Goal: Task Accomplishment & Management: Use online tool/utility

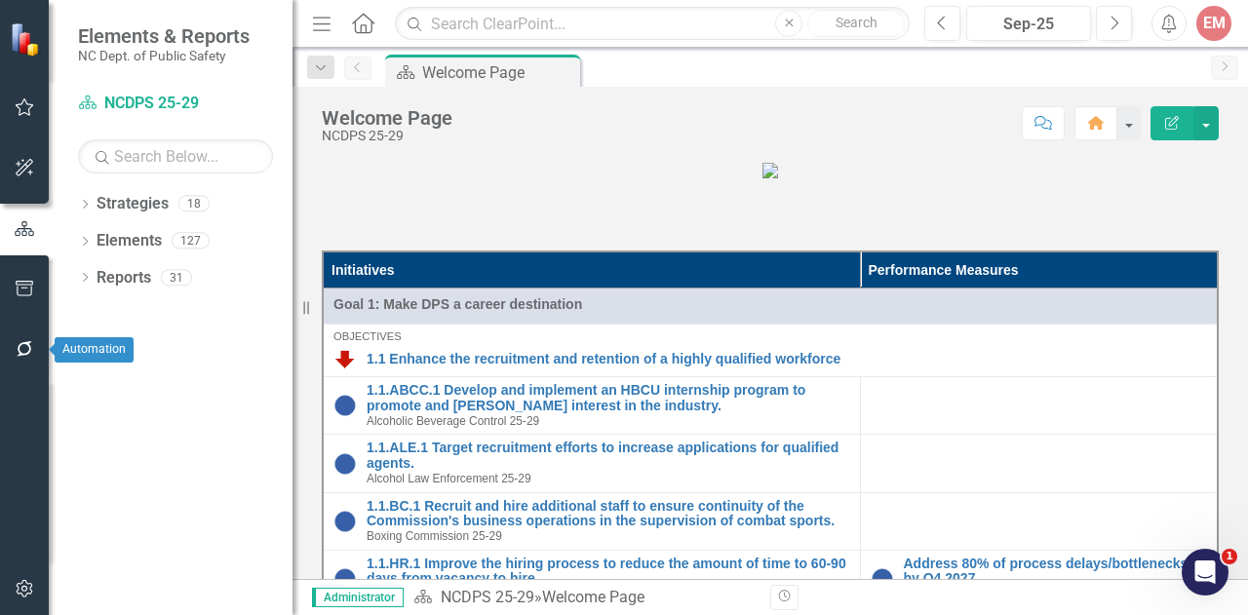
click at [24, 350] on icon "button" at bounding box center [25, 349] width 20 height 16
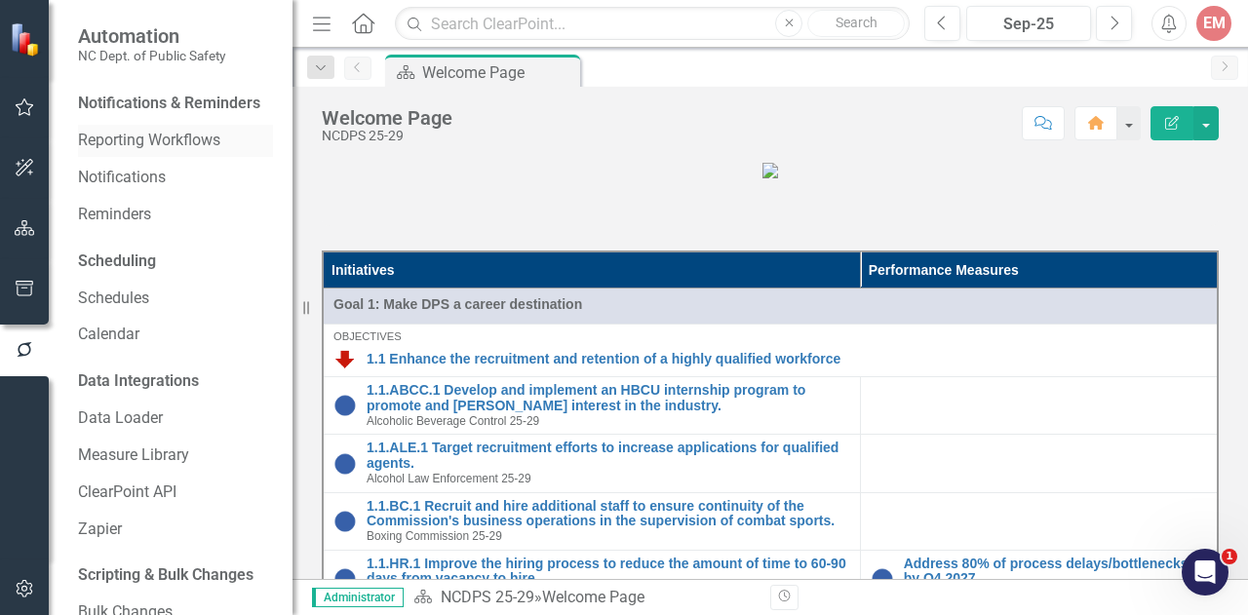
click at [157, 152] on link "Reporting Workflows" at bounding box center [175, 141] width 195 height 22
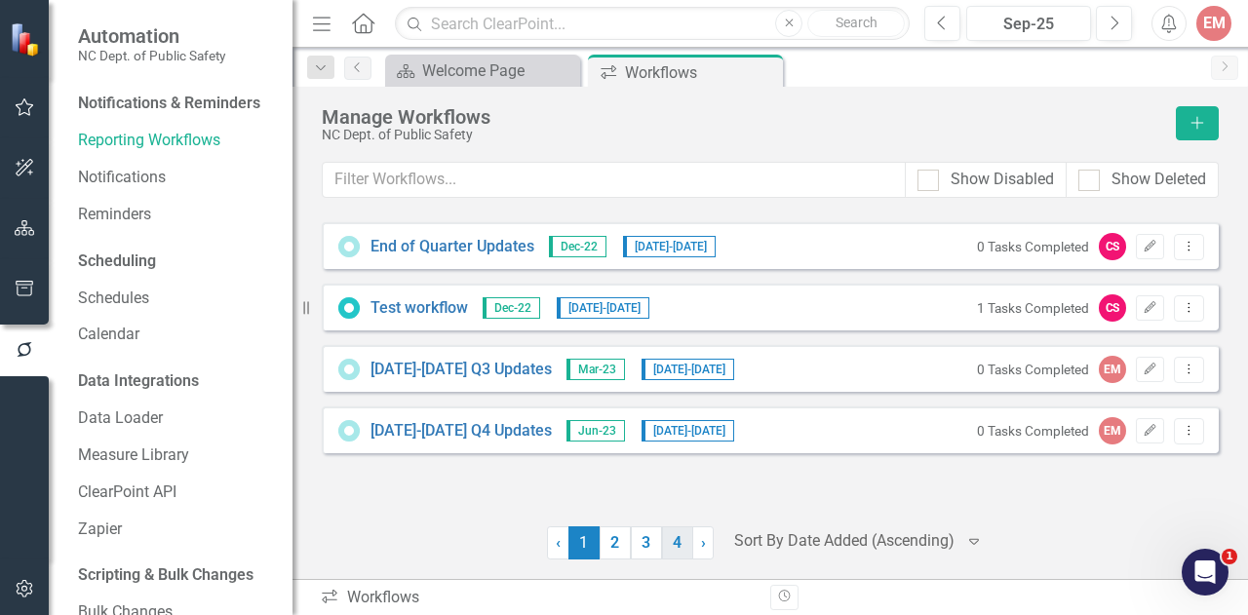
click at [673, 555] on link "4" at bounding box center [677, 542] width 31 height 33
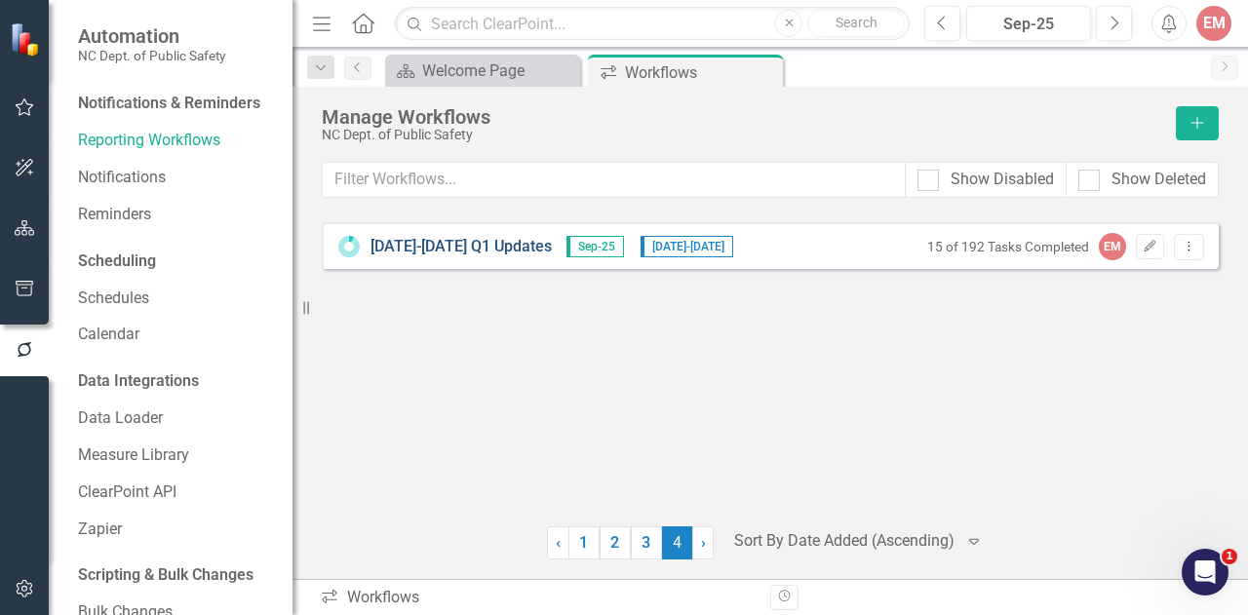
click at [467, 247] on link "[DATE]-[DATE] Q1 Updates" at bounding box center [460, 247] width 181 height 22
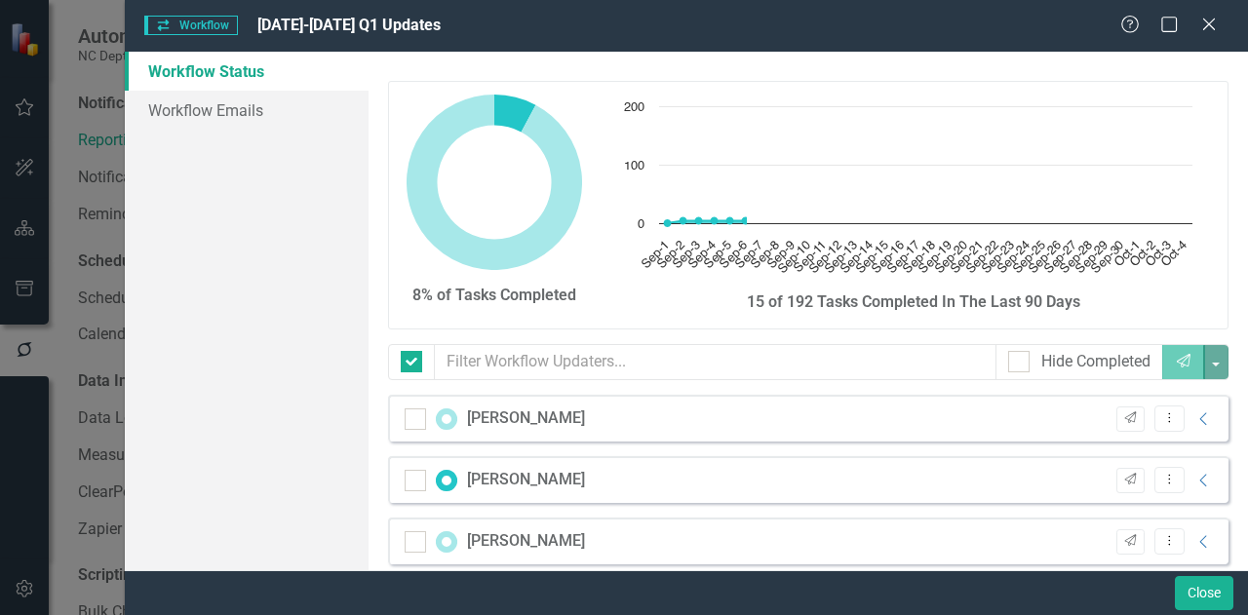
checkbox input "false"
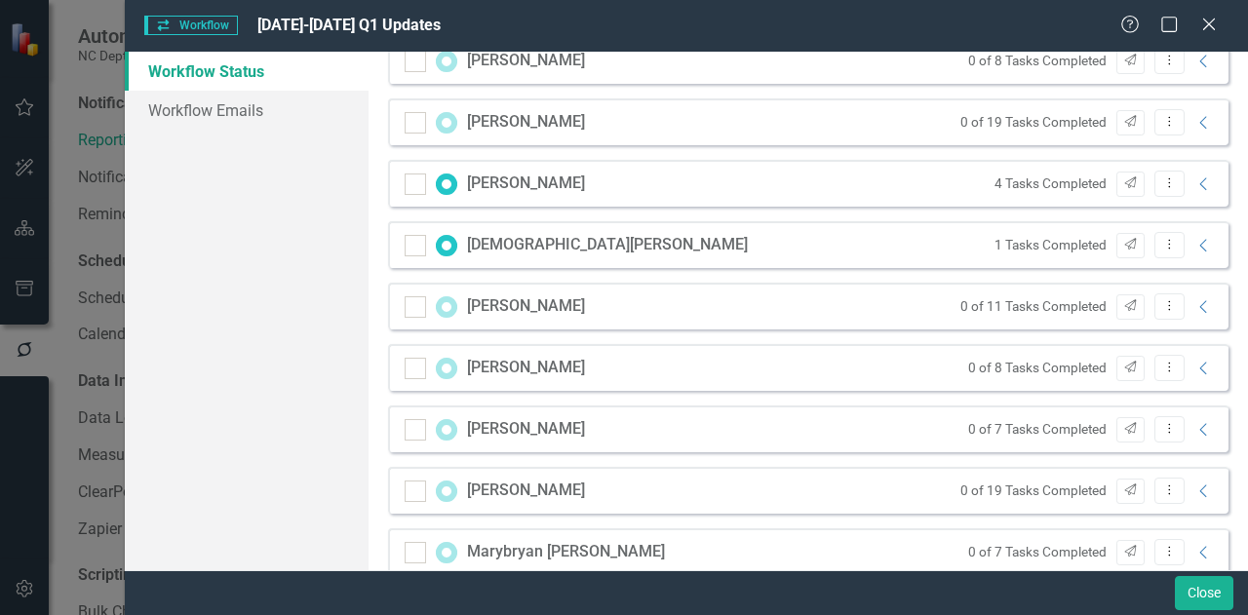
scroll to position [1802, 0]
